Goal: Communication & Community: Answer question/provide support

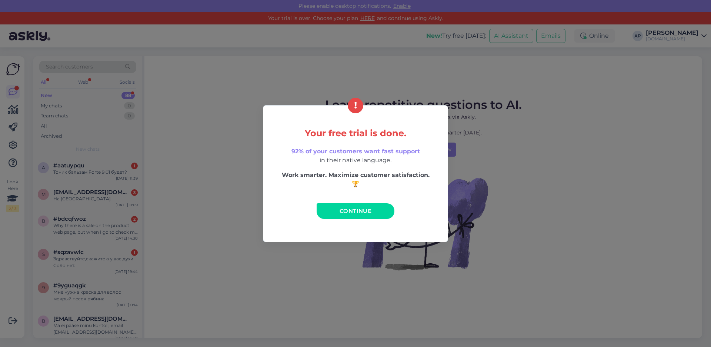
click at [361, 213] on span "Continue" at bounding box center [356, 210] width 32 height 7
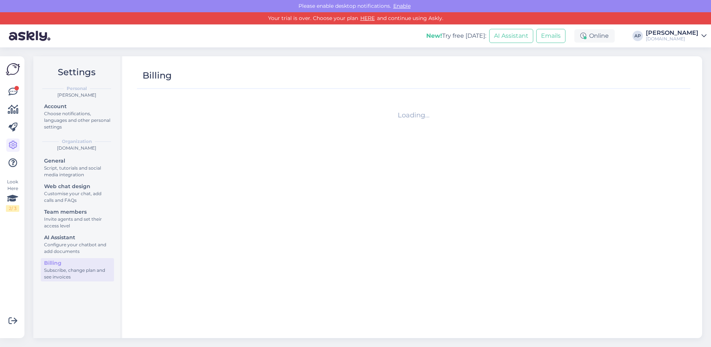
click at [347, 210] on div "Loading..." at bounding box center [413, 212] width 553 height 238
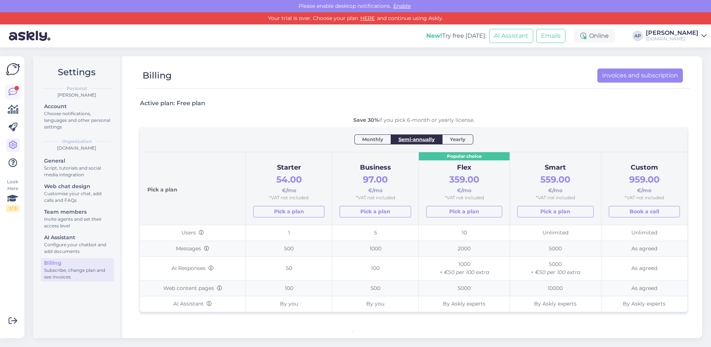
click at [13, 94] on icon at bounding box center [13, 91] width 9 height 9
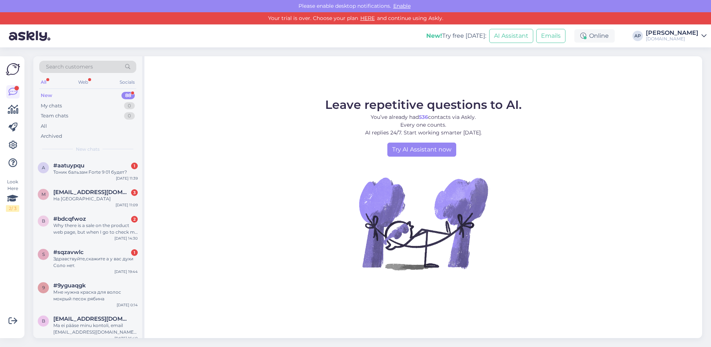
click at [53, 93] on div "New 88" at bounding box center [87, 95] width 97 height 10
click at [84, 171] on div "Тоник бальзам Forte 9 01 будет?" at bounding box center [95, 172] width 84 height 7
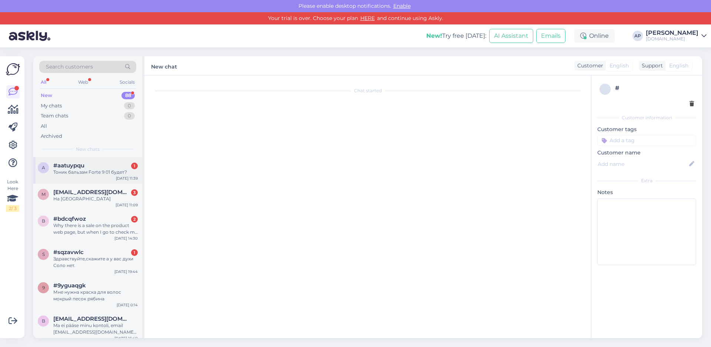
scroll to position [181, 0]
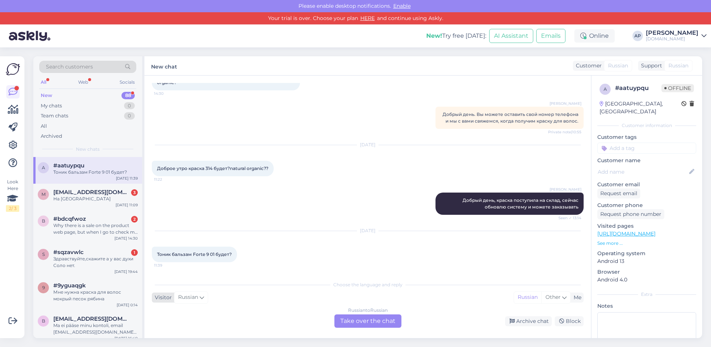
click at [195, 299] on span "Russian" at bounding box center [188, 297] width 20 height 8
click at [211, 310] on div "Choose the language and reply Visitor Russian Arabic Belarusian Bulgarian Chine…" at bounding box center [368, 302] width 432 height 51
click at [185, 275] on div "Chat started [DATE] Natural organic kraska 314 будет ещё?? 12:28 [PERSON_NAME] …" at bounding box center [367, 207] width 447 height 263
click at [371, 323] on div "Russian to Russian Take over the chat" at bounding box center [367, 320] width 67 height 13
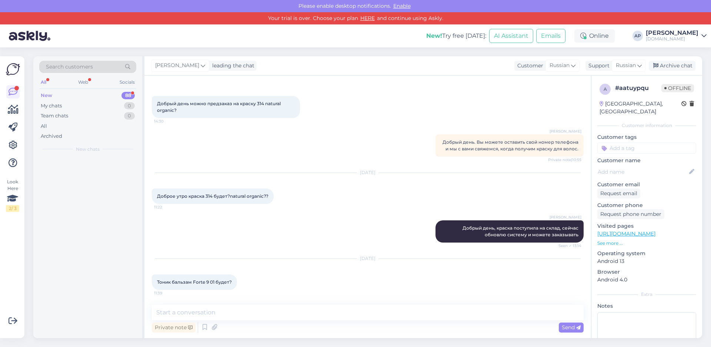
scroll to position [153, 0]
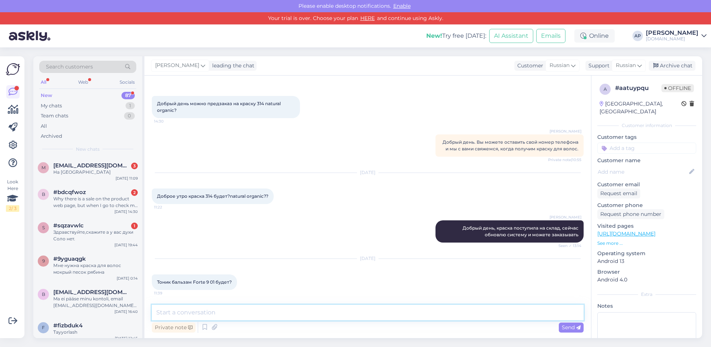
click at [234, 306] on textarea at bounding box center [368, 313] width 432 height 16
click at [46, 96] on div "New" at bounding box center [46, 95] width 11 height 7
click at [106, 163] on span "[EMAIL_ADDRESS][DOMAIN_NAME]" at bounding box center [91, 165] width 77 height 7
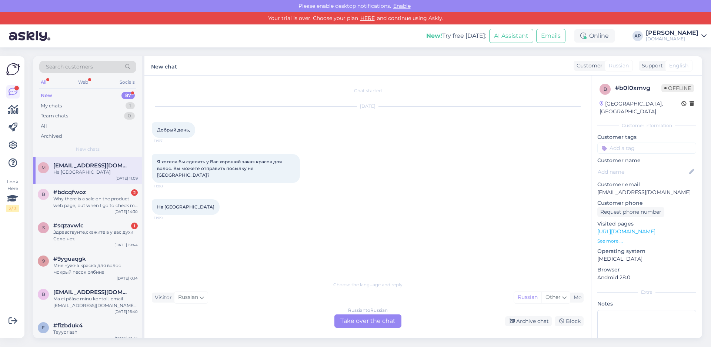
scroll to position [0, 0]
click at [54, 94] on div "New 87" at bounding box center [87, 95] width 97 height 10
drag, startPoint x: 543, startPoint y: 310, endPoint x: 237, endPoint y: 291, distance: 306.1
click at [541, 310] on div "Choose the language and reply Visitor Russian Me Russian Other Russian to Russi…" at bounding box center [368, 302] width 432 height 51
click at [169, 310] on div "Choose the language and reply Visitor Russian Me Russian Other Russian to Russi…" at bounding box center [368, 302] width 432 height 51
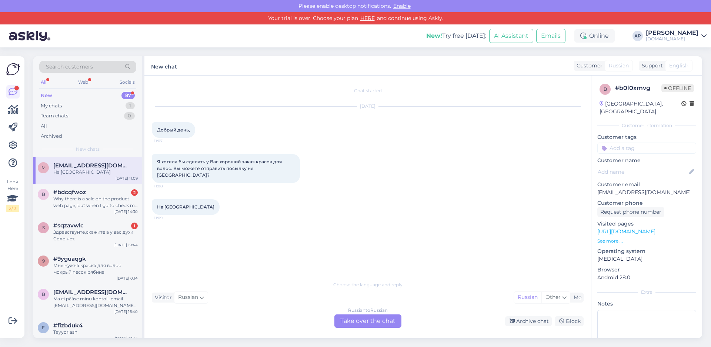
click at [176, 309] on div "Choose the language and reply Visitor Russian Me Russian Other Russian to Russi…" at bounding box center [368, 302] width 432 height 51
click at [211, 306] on div "Choose the language and reply Visitor Russian Me Russian Other Russian to Russi…" at bounding box center [368, 302] width 432 height 51
click at [665, 311] on textarea at bounding box center [646, 343] width 99 height 67
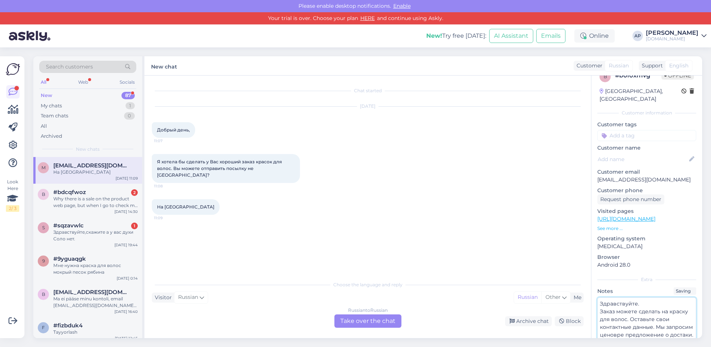
scroll to position [20, 0]
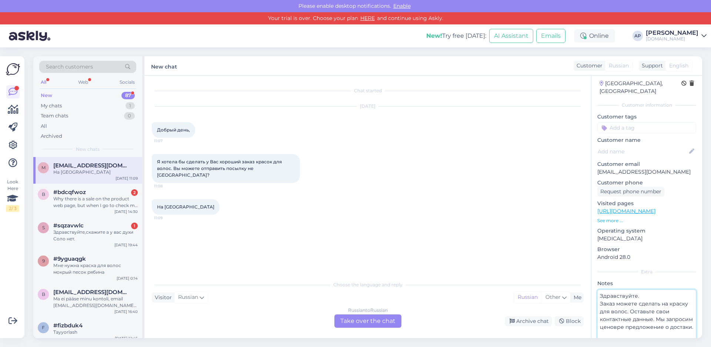
click at [648, 320] on textarea "Здравствуйте. Заказ можете сделать на краску для волос. Оставьте свои контактны…" at bounding box center [646, 323] width 99 height 67
click at [670, 329] on textarea "Здравствуйте. Заказ можете сделать на краску для волос. Оставьте свои контактны…" at bounding box center [646, 323] width 99 height 67
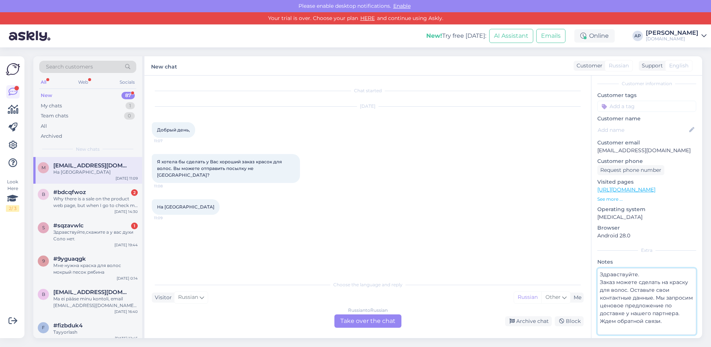
scroll to position [0, 0]
drag, startPoint x: 667, startPoint y: 317, endPoint x: 567, endPoint y: 245, distance: 123.1
click at [567, 245] on div "Chat started [DATE] Добрый день, 11:07 Я хотела бы сделать у Вас хороший заказ …" at bounding box center [423, 207] width 558 height 263
type textarea "Здравствуйте. Заказ можете сделать на краску для волос. Оставьте свои контактны…"
click at [157, 307] on div "Choose the language and reply Visitor Russian Me Russian Other Russian to Russi…" at bounding box center [368, 302] width 432 height 51
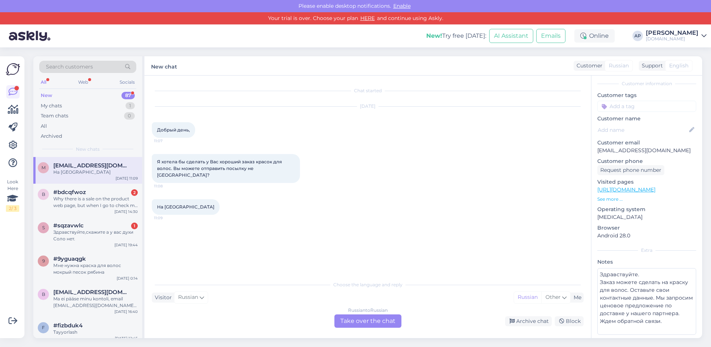
click at [511, 309] on div "Choose the language and reply Visitor Russian Me Russian Other Russian to Russi…" at bounding box center [368, 302] width 432 height 51
click at [525, 319] on div "Archive chat" at bounding box center [528, 321] width 47 height 10
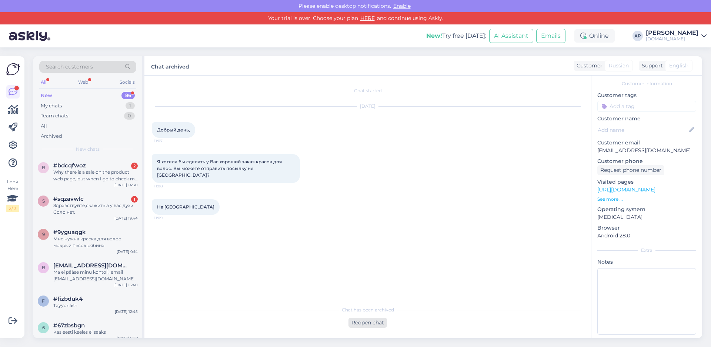
click at [366, 325] on div "Reopen chat" at bounding box center [367, 323] width 39 height 10
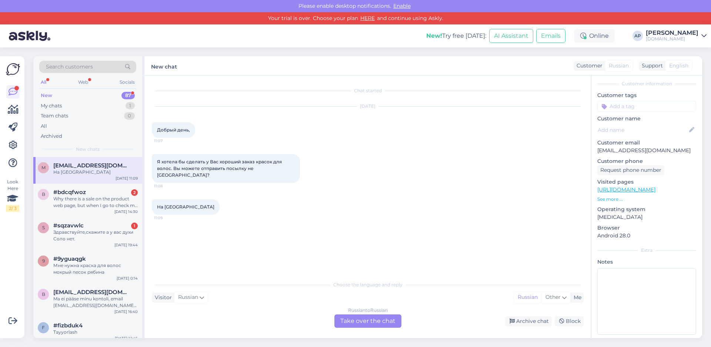
click at [213, 308] on div "Choose the language and reply Visitor Russian Me Russian Other Russian to Russi…" at bounding box center [368, 302] width 432 height 51
click at [191, 310] on div "Choose the language and reply Visitor Russian Me Russian Other Russian to Russi…" at bounding box center [368, 302] width 432 height 51
drag, startPoint x: 470, startPoint y: 304, endPoint x: 408, endPoint y: 301, distance: 62.7
click at [469, 304] on div "Choose the language and reply Visitor Russian Me Russian Other Russian to Russi…" at bounding box center [368, 302] width 432 height 51
paste textarea "Здравствуйте. Заказ можете сделать на краску для волос. Оставьте свои контактны…"
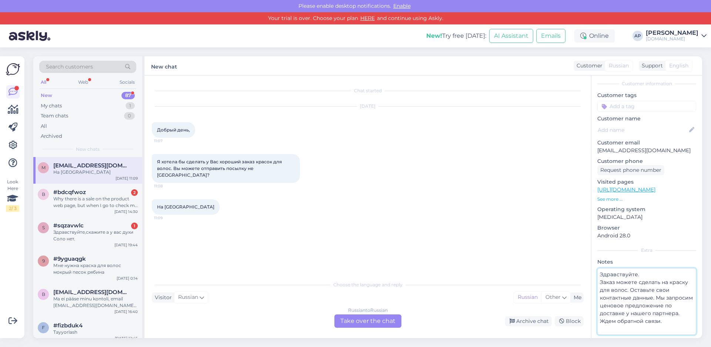
type textarea "Здравствуйте. Заказ можете сделать на краску для волос. Оставьте свои контактны…"
click at [199, 316] on div "Russian to Russian Take over the chat Archive chat Block" at bounding box center [368, 320] width 432 height 13
click at [164, 298] on div "Visitor" at bounding box center [162, 298] width 20 height 8
click at [223, 317] on div "Russian to Russian Take over the chat Archive chat Block" at bounding box center [368, 320] width 432 height 13
click at [530, 323] on div "Archive chat" at bounding box center [528, 321] width 47 height 10
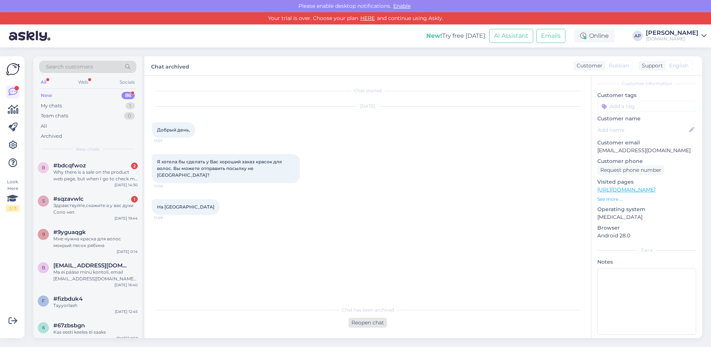
click at [357, 326] on div "Reopen chat" at bounding box center [367, 323] width 39 height 10
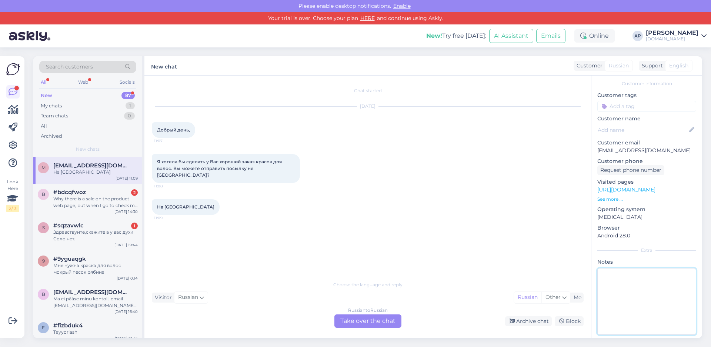
drag, startPoint x: 172, startPoint y: 318, endPoint x: 620, endPoint y: 271, distance: 449.7
paste textarea "Здравствуйте. Заказ можете сделать на краску для волос. Оставьте свои контактны…"
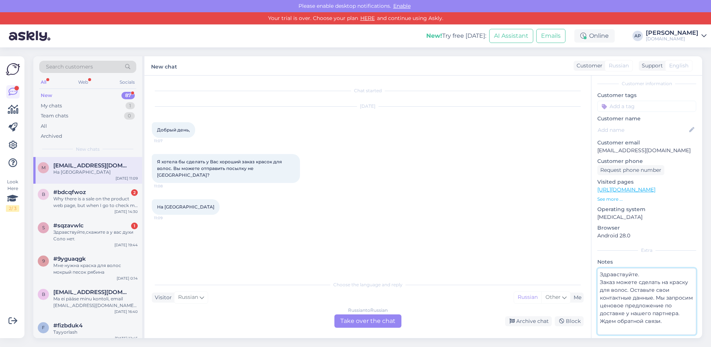
type textarea "Здравствуйте. Заказ можете сделать на краску для волос. Оставьте свои контактны…"
click at [233, 255] on div "Chat started [DATE] Добрый день, 11:07 Я хотела бы сделать у Вас хороший заказ …" at bounding box center [371, 176] width 438 height 187
click at [575, 298] on div "Me" at bounding box center [576, 298] width 11 height 8
type input "к"
type input "ru"
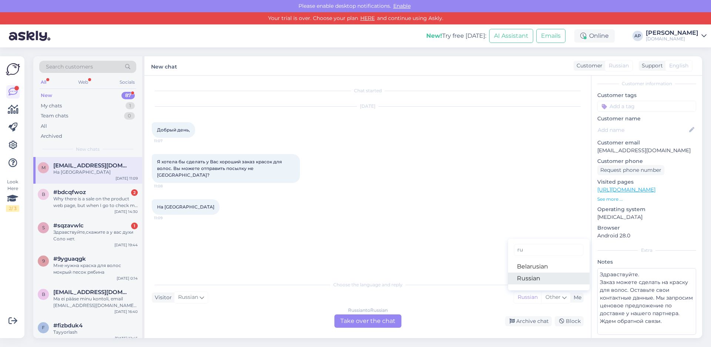
click at [534, 281] on link "Russian" at bounding box center [548, 279] width 81 height 12
click at [533, 281] on div "Choose the language and reply Visitor Russian Me Russian Other ru Belarusian Ru…" at bounding box center [368, 302] width 432 height 51
click at [445, 309] on div "Choose the language and reply Visitor Russian Me Russian Other ru Belarusian Ru…" at bounding box center [368, 302] width 432 height 51
drag, startPoint x: 204, startPoint y: 308, endPoint x: 421, endPoint y: 233, distance: 229.7
click at [410, 229] on div "Chat started [DATE] Добрый день, 11:07 Я хотела бы сделать у Вас хороший заказ …" at bounding box center [371, 176] width 438 height 187
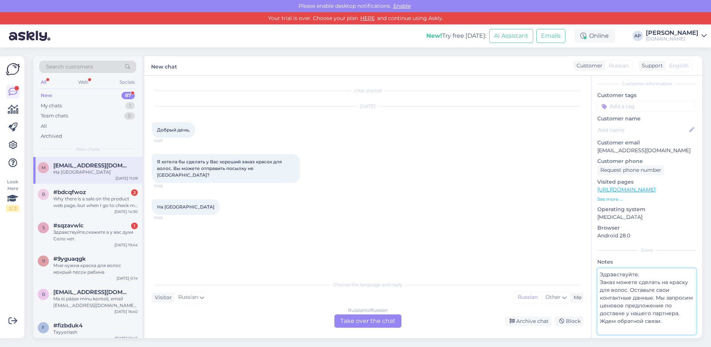
click at [680, 286] on textarea "Здравствуйте. Заказ можете сделать на краску для волос. Оставьте свои контактны…" at bounding box center [646, 301] width 99 height 67
click at [669, 308] on textarea "Здравствуйте. Заказ можете сделать на краску для волос. Оставьте свои контактны…" at bounding box center [646, 301] width 99 height 67
click at [668, 323] on textarea "Здравствуйте. Заказ можете сделать на краску для волос. Оставьте свои контактны…" at bounding box center [646, 301] width 99 height 67
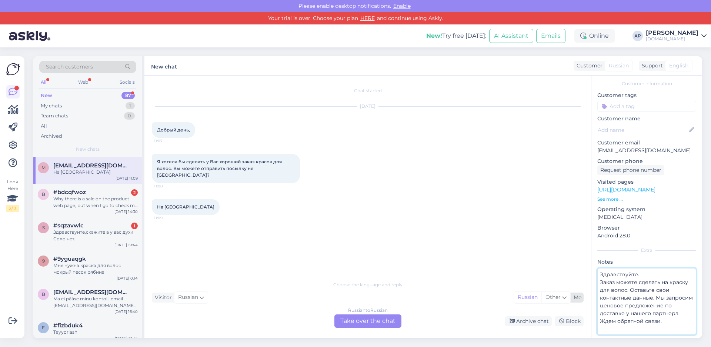
type textarea "Здравствуйте. Заказ можете сделать на краску для волос. Оставьте свои контактны…"
click at [577, 300] on div "Me" at bounding box center [576, 298] width 11 height 8
drag, startPoint x: 531, startPoint y: 253, endPoint x: 398, endPoint y: 252, distance: 133.0
click at [531, 253] on input "ru" at bounding box center [549, 249] width 70 height 11
click at [305, 303] on div "Choose the language and reply Visitor Russian Me Russian Other ru Belarusian Ru…" at bounding box center [368, 302] width 432 height 51
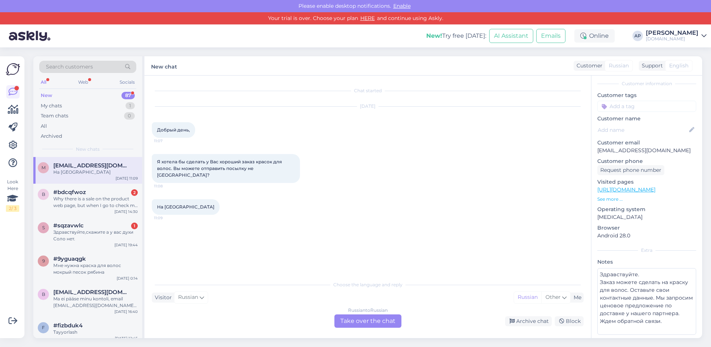
click at [215, 234] on div "Chat started [DATE] Добрый день, 11:07 Я хотела бы сделать у Вас хороший заказ …" at bounding box center [371, 176] width 438 height 187
click at [275, 316] on div "Russian to Russian Take over the chat Archive chat Block" at bounding box center [368, 320] width 432 height 13
click at [385, 323] on div "Russian to Russian Take over the chat" at bounding box center [367, 320] width 67 height 13
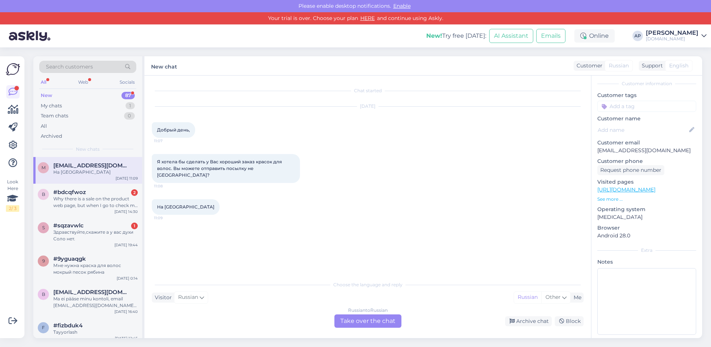
scroll to position [0, 0]
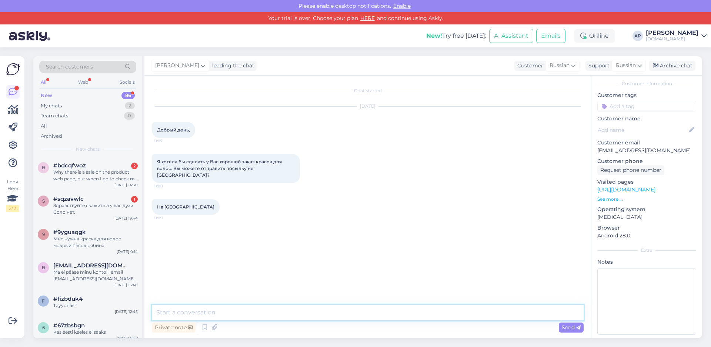
paste textarea "Здравствуйте. Заказ можете сделать на краску для волос. Оставьте свои контактны…"
type textarea "Здравствуйте. Заказ можете сделать на краску для волос. Оставьте свои контактны…"
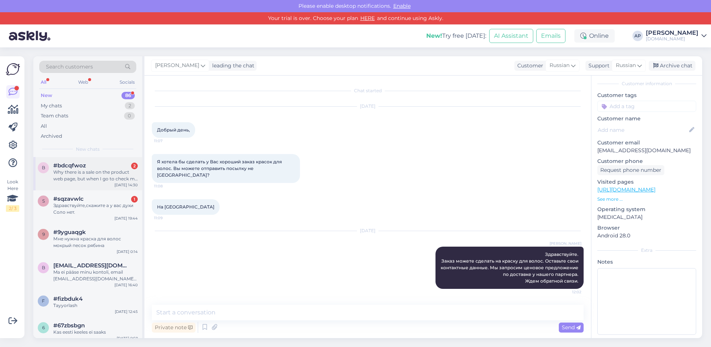
click at [95, 176] on div "Why there is a sale on the product web page, but when I go to check my goods, t…" at bounding box center [95, 175] width 84 height 13
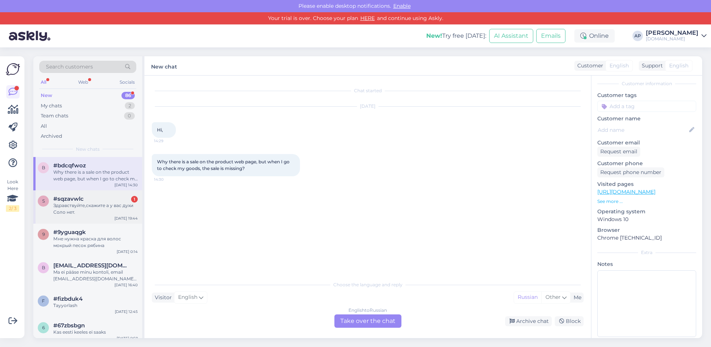
click at [91, 202] on div "Здравствуйте,скажите а у вас духи Соло нет." at bounding box center [95, 208] width 84 height 13
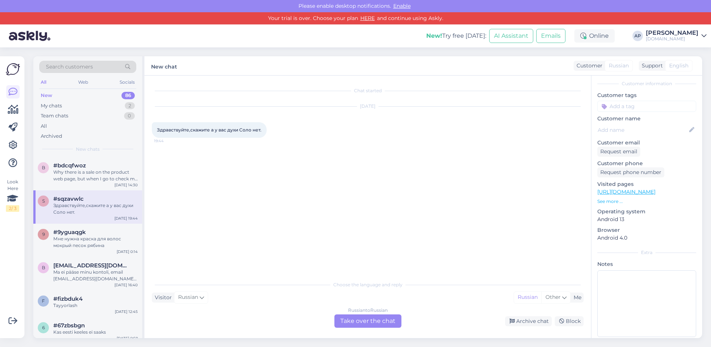
click at [375, 324] on div "Russian to Russian Take over the chat" at bounding box center [367, 320] width 67 height 13
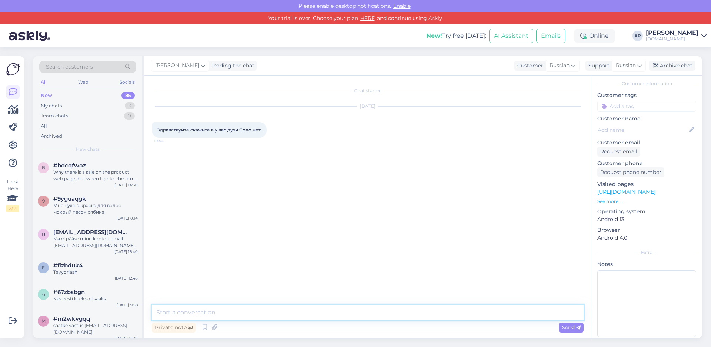
click at [190, 311] on textarea at bounding box center [368, 313] width 432 height 16
type textarea "P"
type textarea "p"
type textarea "Здравствуйте"
click at [204, 310] on textarea at bounding box center [368, 313] width 432 height 16
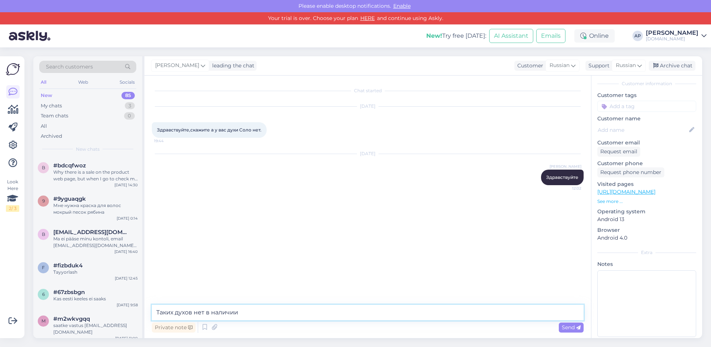
type textarea "Таких духов нет в наличии."
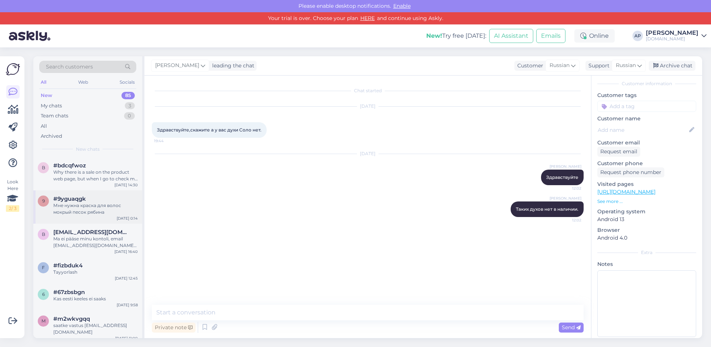
click at [84, 207] on div "Мне нужна краска для волос мокрый песок рябина" at bounding box center [95, 208] width 84 height 13
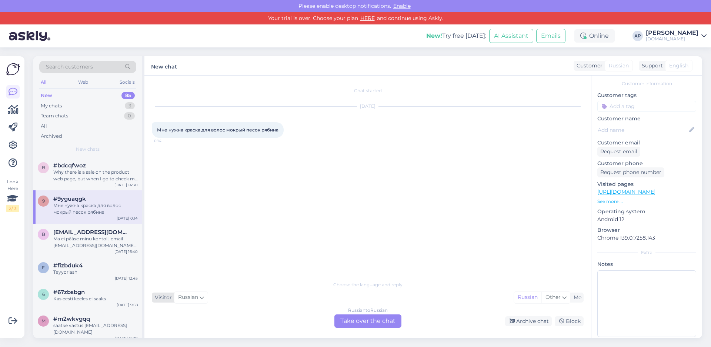
click at [167, 302] on div "Visitor Russian" at bounding box center [180, 298] width 56 height 10
click at [282, 319] on div "Russian to Russian Take over the chat Archive chat Block" at bounding box center [368, 320] width 432 height 13
click at [359, 323] on div "Russian to Russian Take over the chat" at bounding box center [367, 320] width 67 height 13
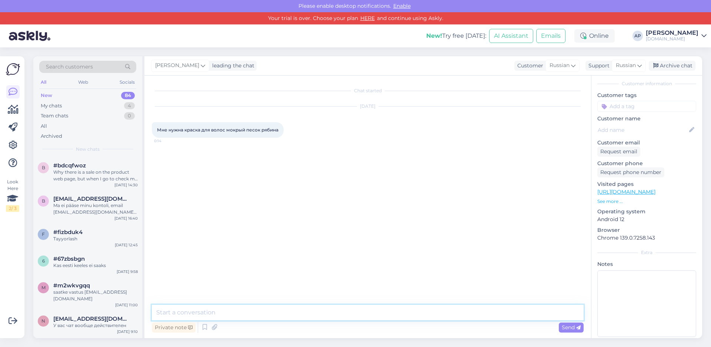
click at [186, 314] on textarea at bounding box center [368, 313] width 432 height 16
type textarea "Здравствуйте. Есть такая краска в наличии номер 111 мокрый песок. Можете заказа…"
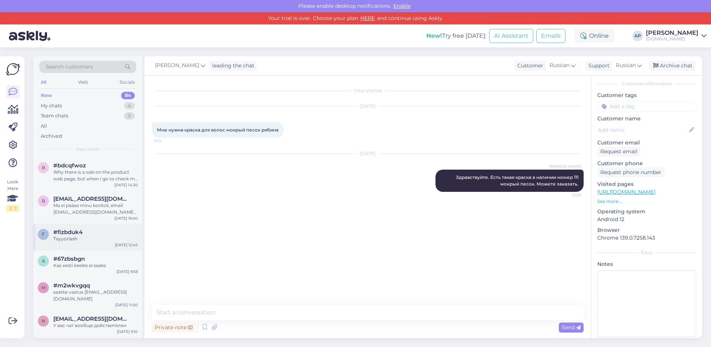
click at [68, 242] on div "Tayyorlash" at bounding box center [95, 239] width 84 height 7
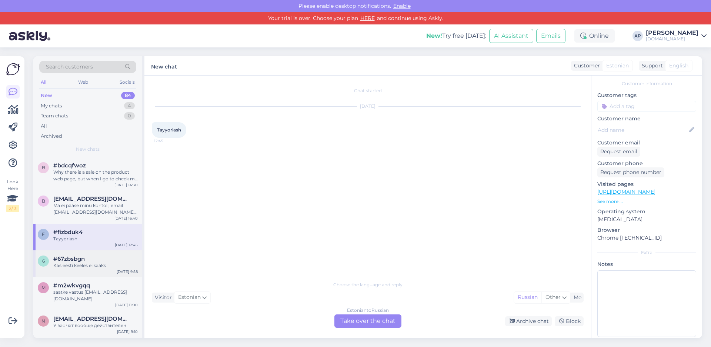
click at [67, 261] on span "#67zbsbgn" at bounding box center [68, 259] width 31 height 7
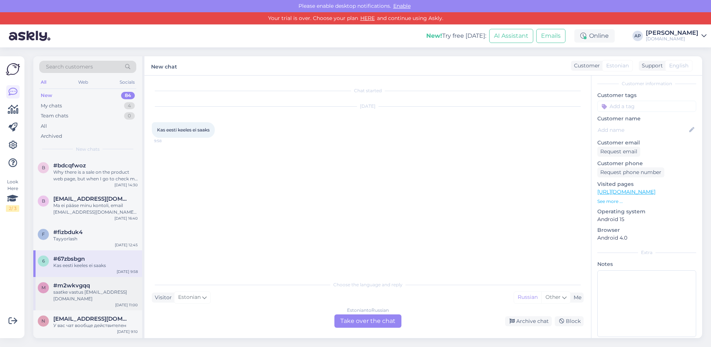
click at [74, 293] on div "saatke vastus [EMAIL_ADDRESS][DOMAIN_NAME]" at bounding box center [95, 295] width 84 height 13
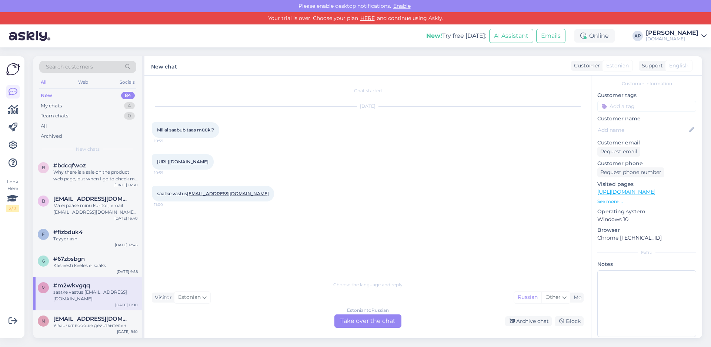
click at [203, 161] on link "[URL][DOMAIN_NAME]" at bounding box center [182, 162] width 51 height 6
click at [209, 313] on div "Choose the language and reply Visitor Estonian Me Russian Other Estonian to Rus…" at bounding box center [368, 302] width 432 height 51
click at [347, 320] on div "Estonian to Russian Take over the chat" at bounding box center [367, 320] width 67 height 13
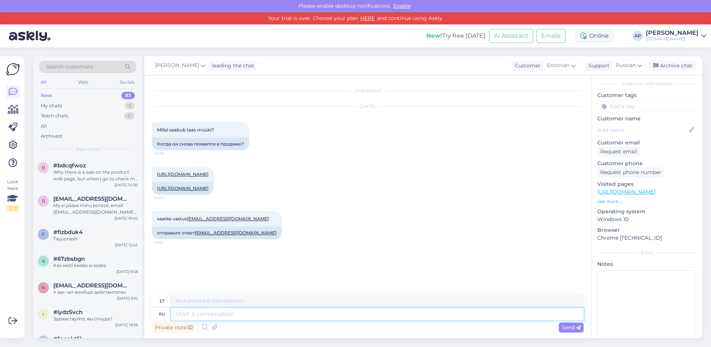
click at [214, 313] on textarea at bounding box center [377, 314] width 413 height 13
click at [208, 301] on textarea at bounding box center [377, 301] width 413 height 13
type textarea "[PERSON_NAME]"
click at [360, 302] on textarea "Tere. Meil on see tualetvesi [GEOGRAPHIC_DATA] , Saate tulla jargi Idakeskus ok…" at bounding box center [377, 301] width 413 height 13
click at [462, 301] on textarea "Tere. Meil on see tualetvesi [GEOGRAPHIC_DATA] , Saate tulla jargi Idakeskus [G…" at bounding box center [377, 301] width 413 height 13
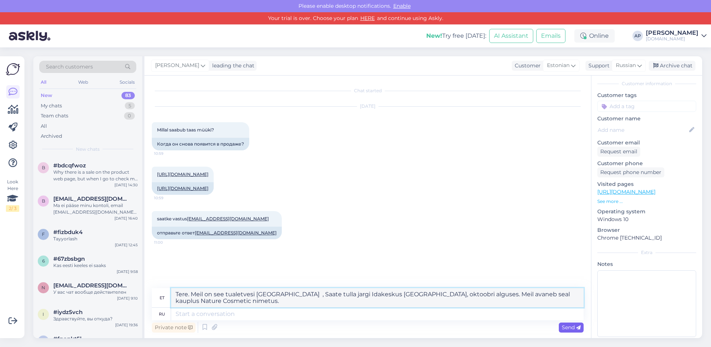
type textarea "Tere. Meil on see tualetvesi [GEOGRAPHIC_DATA] , Saate tulla jargi Idakeskus [G…"
click at [573, 330] on span "Send" at bounding box center [571, 327] width 19 height 7
click at [569, 326] on span "Send" at bounding box center [571, 327] width 19 height 7
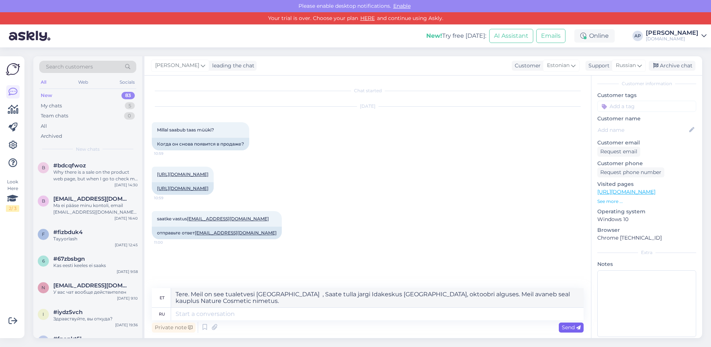
click at [570, 327] on span "Send" at bounding box center [571, 327] width 19 height 7
click at [213, 316] on textarea at bounding box center [377, 314] width 413 height 13
click at [181, 328] on div "Private note" at bounding box center [174, 328] width 44 height 10
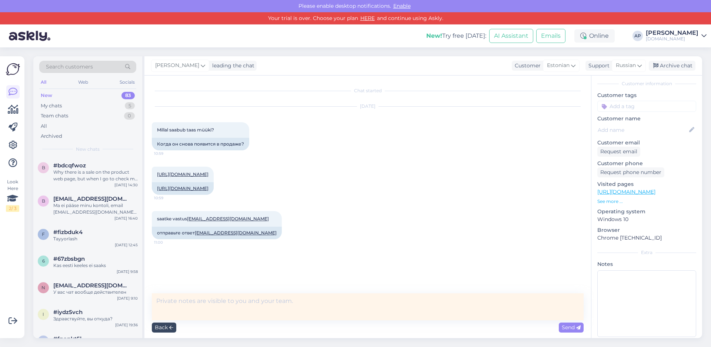
drag, startPoint x: 177, startPoint y: 302, endPoint x: 163, endPoint y: 328, distance: 29.1
click at [163, 328] on div "Back" at bounding box center [164, 328] width 24 height 10
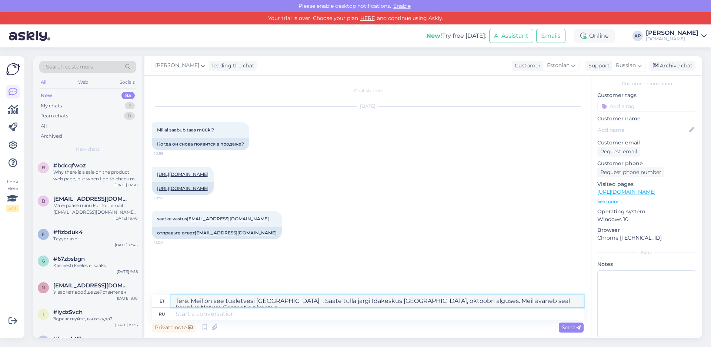
drag, startPoint x: 210, startPoint y: 302, endPoint x: 162, endPoint y: 283, distance: 51.8
click at [162, 283] on div "Chat started [DATE] Millal saabub taas müüki? 10:59 Когда он снова появится в п…" at bounding box center [367, 207] width 447 height 263
click at [175, 330] on div "Private note" at bounding box center [174, 328] width 44 height 10
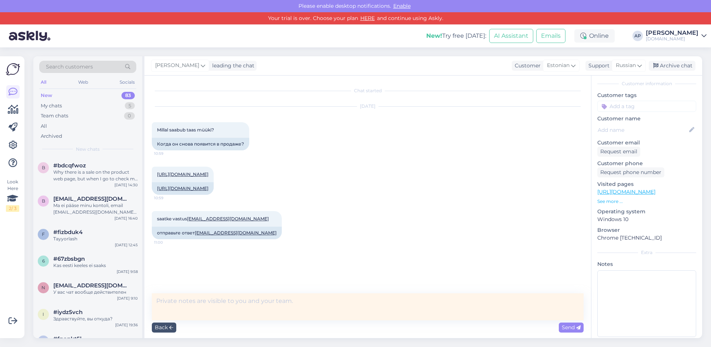
type textarea "Tere. Meil on see tualetvesi [GEOGRAPHIC_DATA] , Saate tulla jargi Idakeskus [G…"
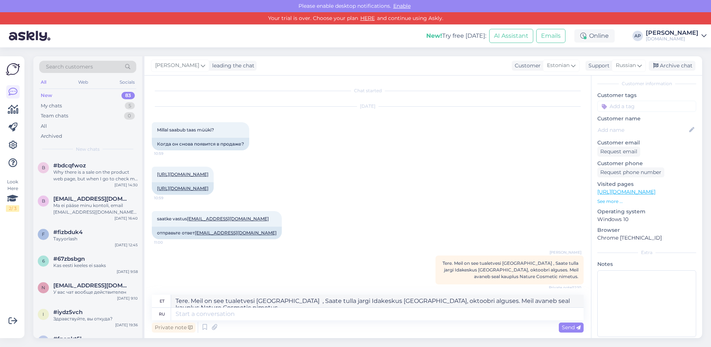
scroll to position [18, 0]
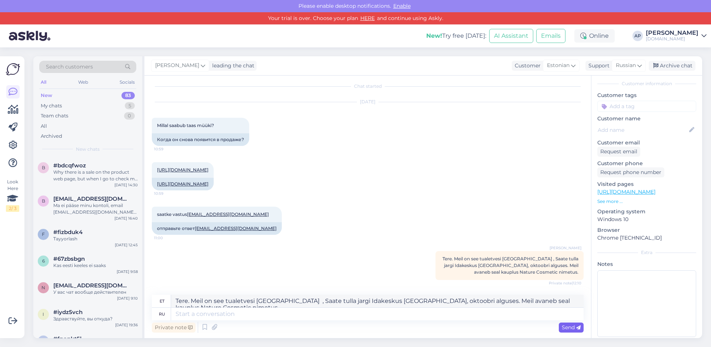
click at [574, 330] on span "Send" at bounding box center [571, 327] width 19 height 7
click at [563, 324] on span "Send" at bounding box center [571, 327] width 19 height 7
click at [62, 237] on div "Tayyorlash" at bounding box center [95, 239] width 84 height 7
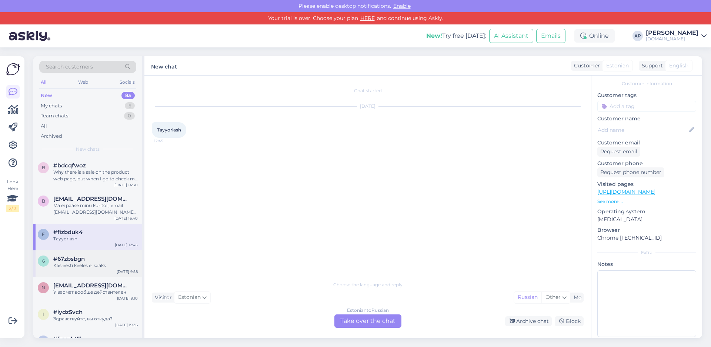
click at [67, 257] on span "#67zbsbgn" at bounding box center [68, 259] width 31 height 7
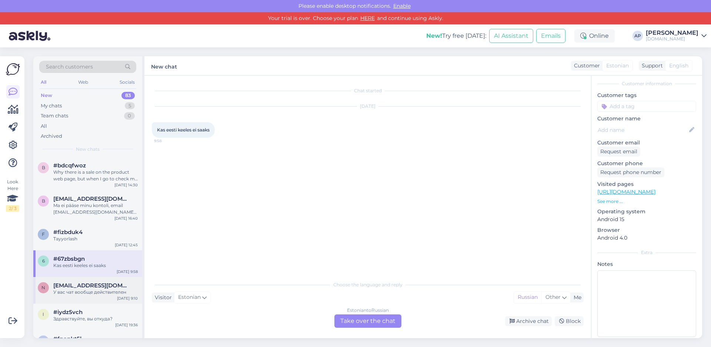
click at [70, 286] on span "[EMAIL_ADDRESS][DOMAIN_NAME]" at bounding box center [91, 285] width 77 height 7
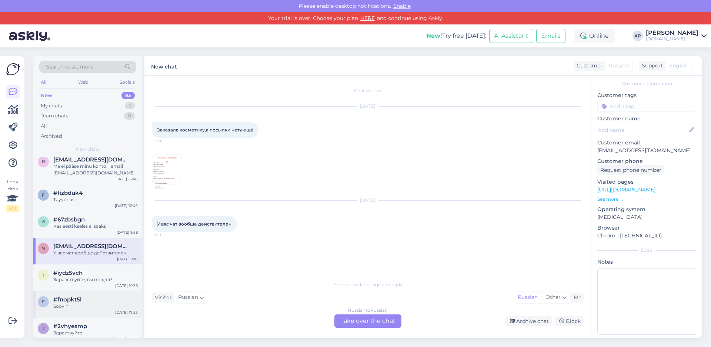
scroll to position [74, 0]
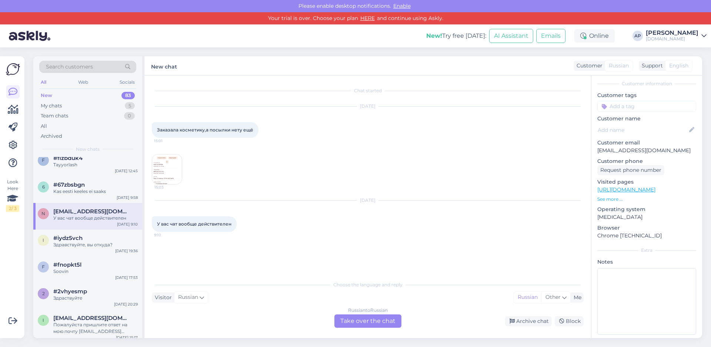
click at [64, 215] on div "У вас чат вообще действителен" at bounding box center [95, 218] width 84 height 7
click at [72, 246] on div "Здравствуйте, вы откуда?" at bounding box center [95, 244] width 84 height 7
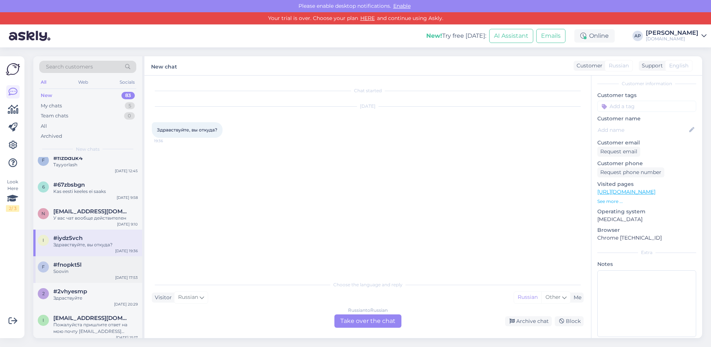
click at [76, 273] on div "Soovin" at bounding box center [95, 271] width 84 height 7
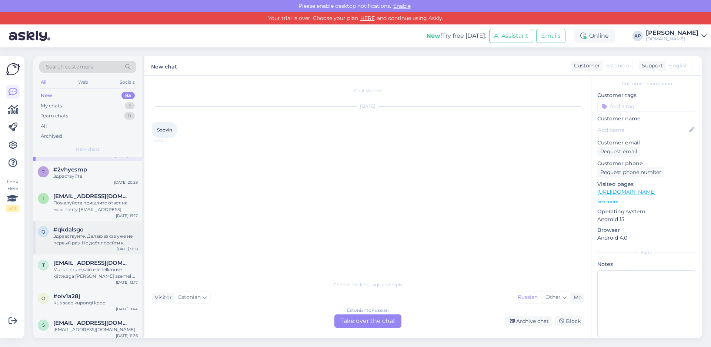
scroll to position [148, 0]
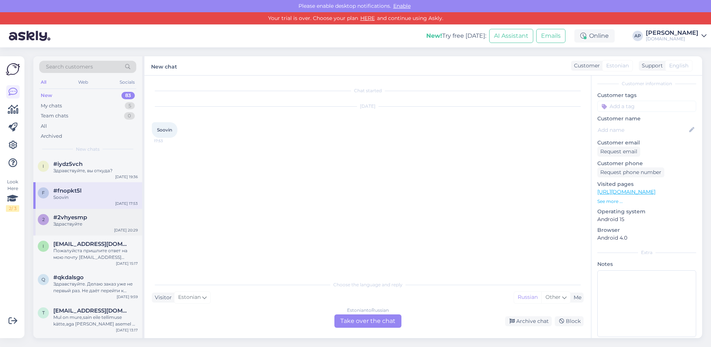
click at [89, 227] on div "Здраствуйте" at bounding box center [95, 224] width 84 height 7
click at [48, 94] on div "New" at bounding box center [46, 95] width 11 height 7
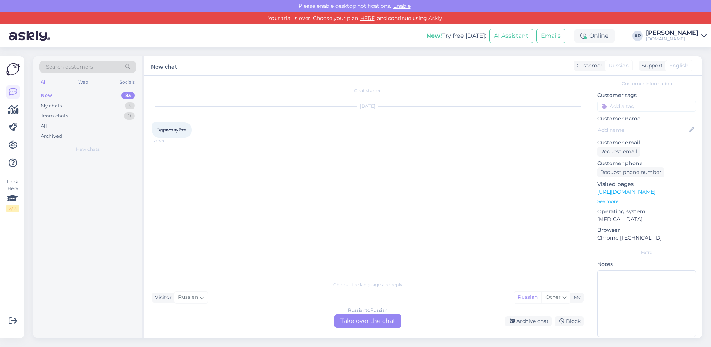
scroll to position [0, 0]
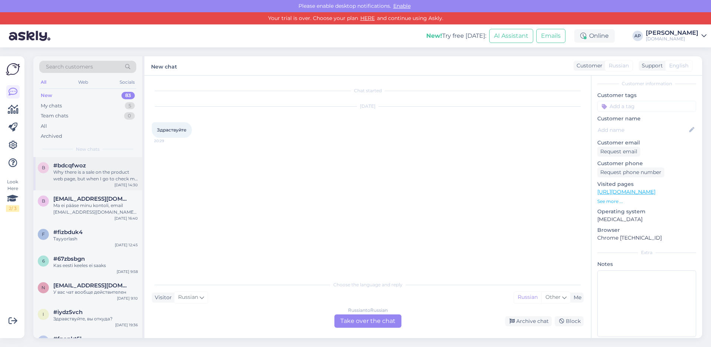
click at [71, 174] on div "Why there is a sale on the product web page, but when I go to check my goods, t…" at bounding box center [95, 175] width 84 height 13
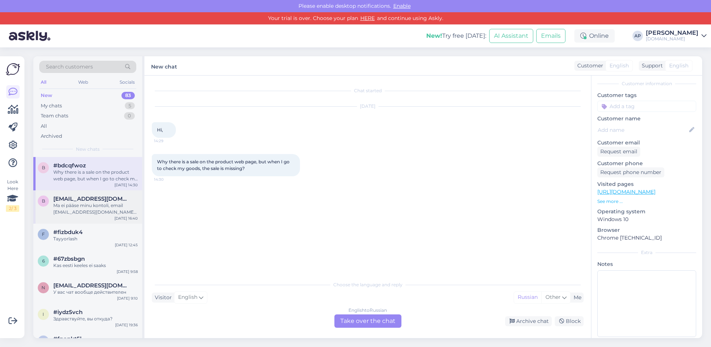
click at [70, 208] on div "Ma ei pääse minu kontoli, email [EMAIL_ADDRESS][DOMAIN_NAME] mi git parooliuuen…" at bounding box center [95, 208] width 84 height 13
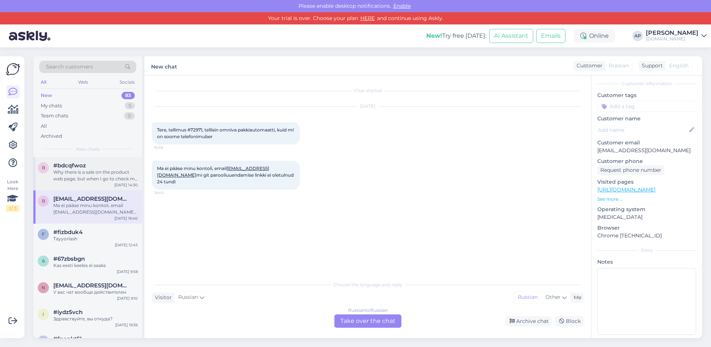
click at [70, 172] on div "Why there is a sale on the product web page, but when I go to check my goods, t…" at bounding box center [95, 175] width 84 height 13
